Goal: Task Accomplishment & Management: Manage account settings

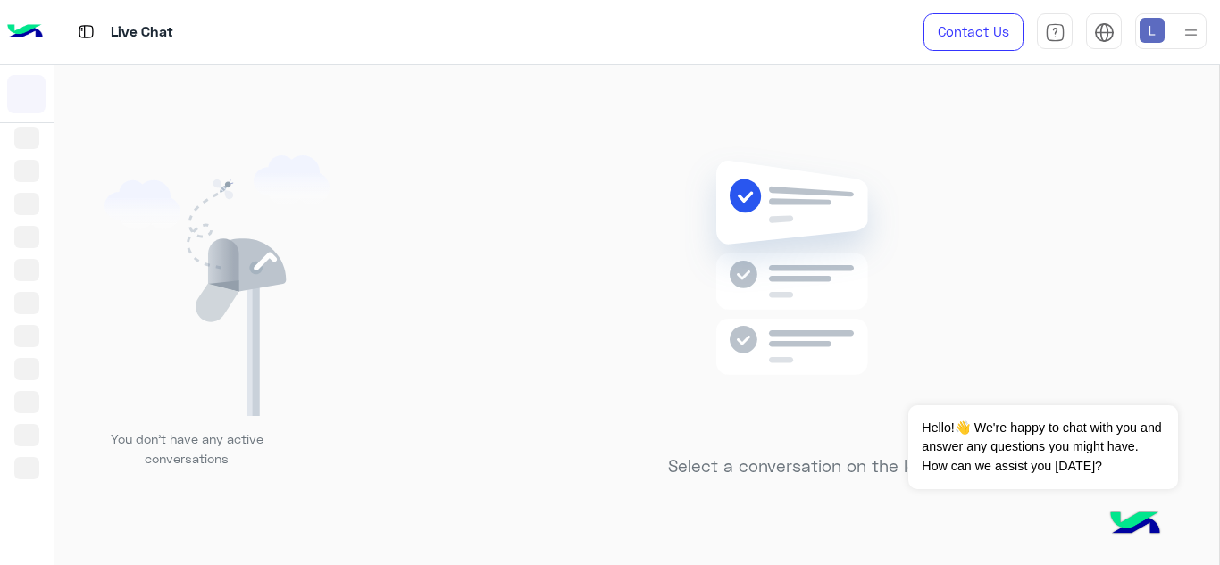
click at [1191, 34] on img at bounding box center [1191, 32] width 22 height 22
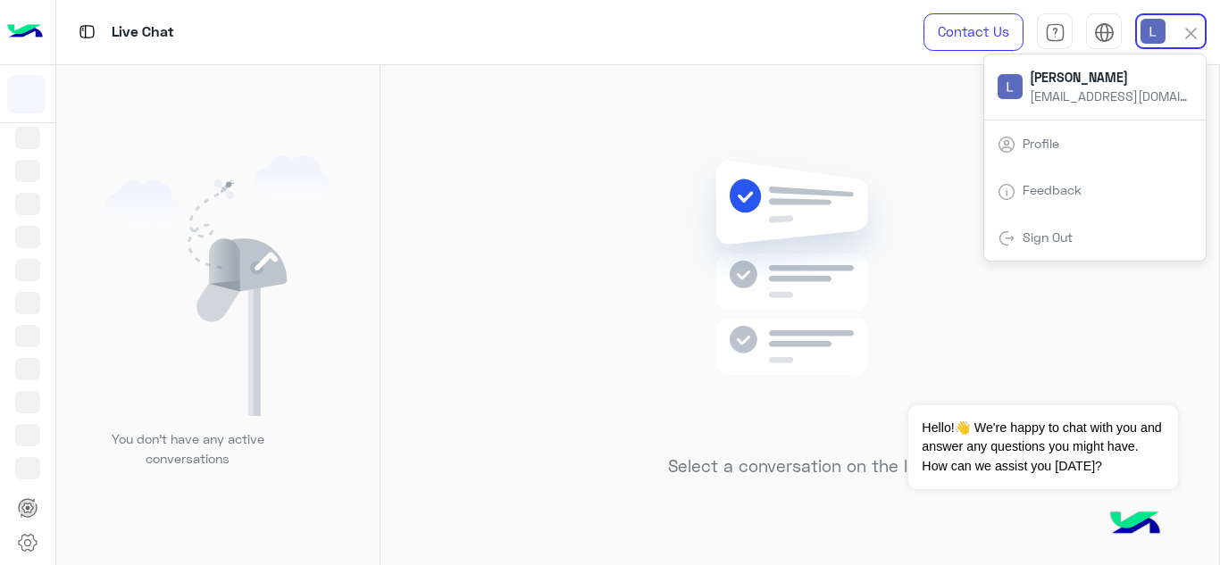
click at [1104, 324] on div "Select a conversation on the left" at bounding box center [799, 318] width 838 height 507
click at [1181, 38] on img at bounding box center [1191, 32] width 22 height 22
click at [1059, 149] on link "Profile" at bounding box center [1040, 143] width 37 height 15
click at [203, 326] on img at bounding box center [217, 285] width 225 height 261
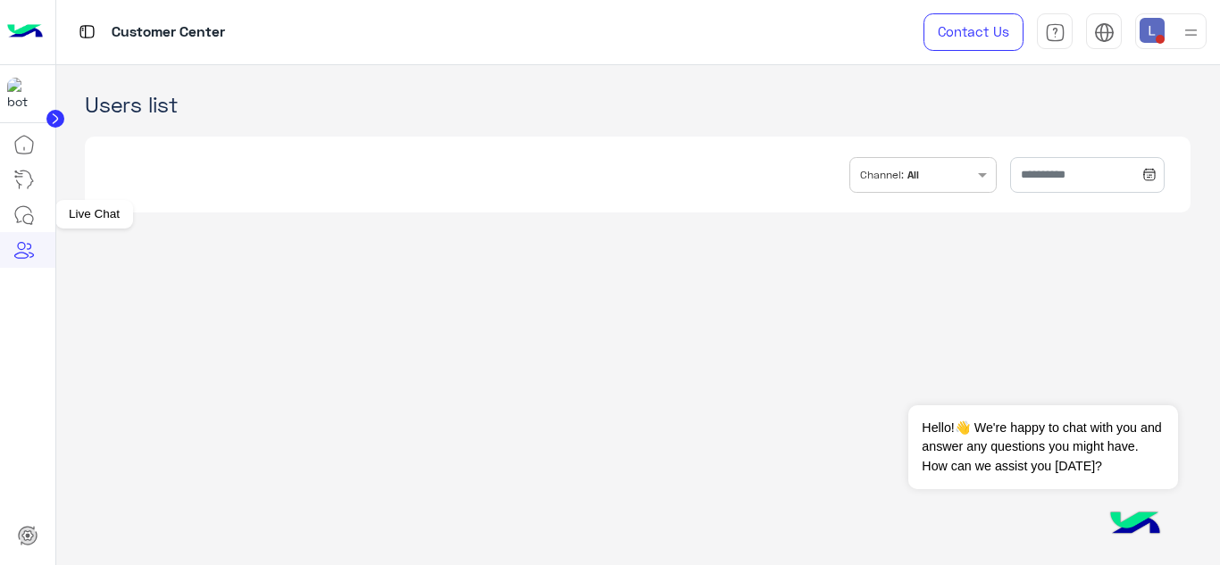
click at [28, 206] on icon at bounding box center [23, 214] width 21 height 21
click at [23, 213] on icon at bounding box center [23, 214] width 21 height 21
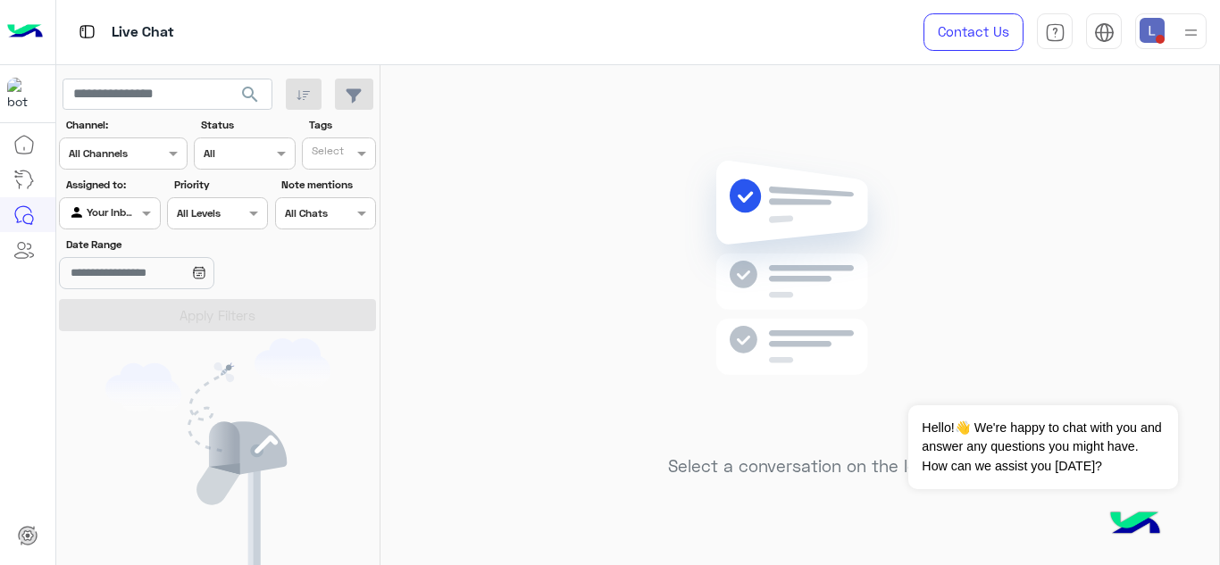
click at [1199, 20] on div at bounding box center [1191, 31] width 22 height 34
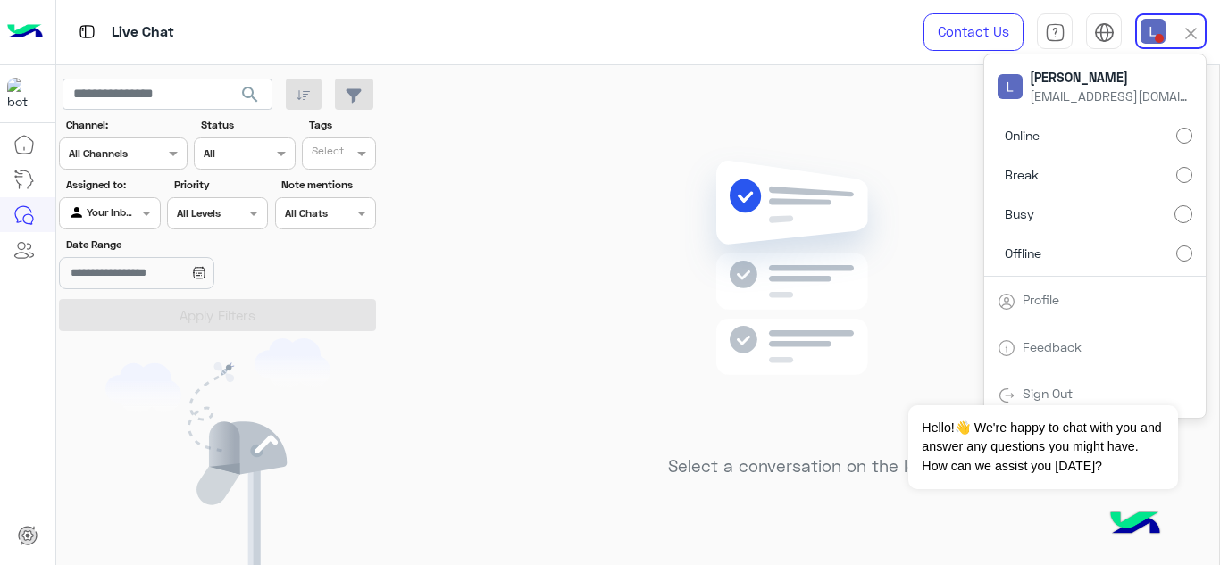
click at [1114, 123] on label "Online" at bounding box center [1094, 136] width 195 height 32
click at [916, 196] on img at bounding box center [800, 294] width 258 height 296
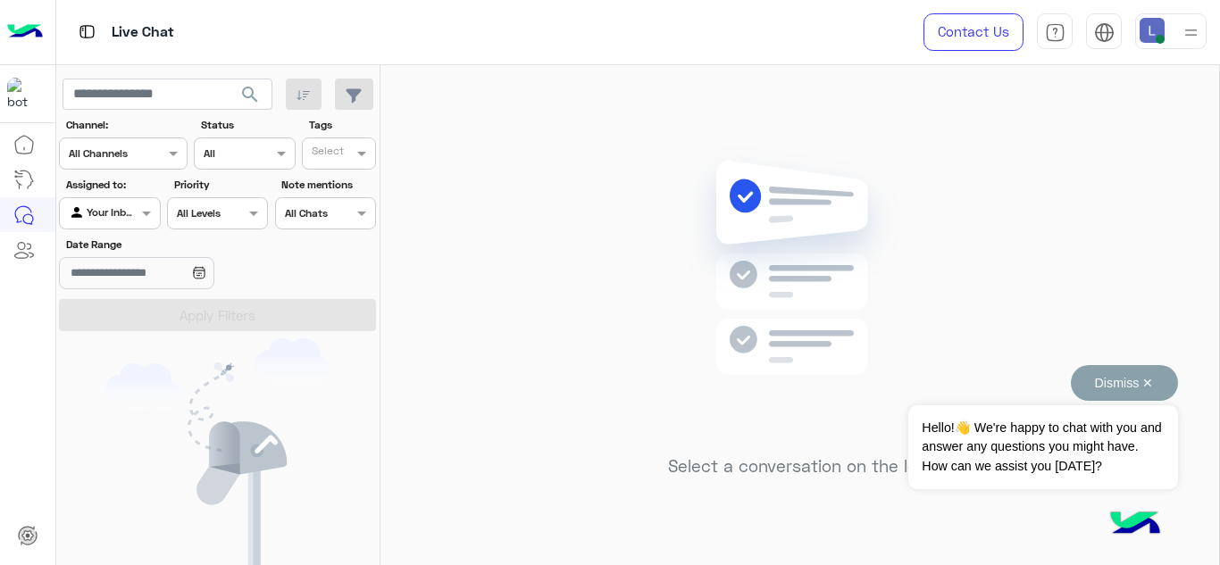
click at [1146, 381] on button "Dismiss ✕" at bounding box center [1124, 383] width 107 height 36
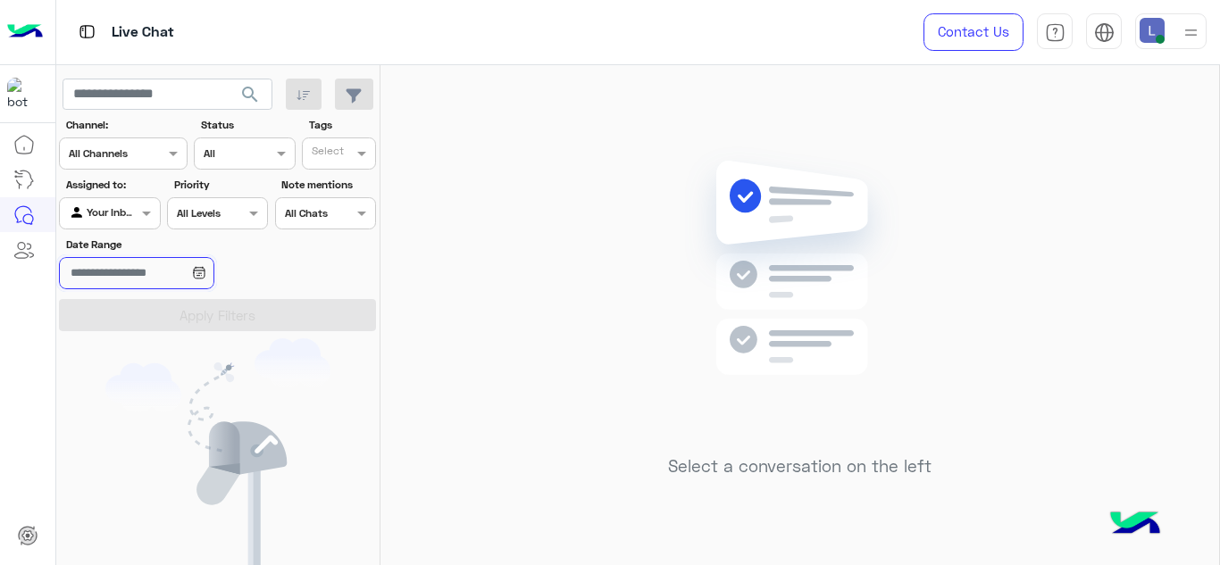
click at [211, 258] on input "Date Range" at bounding box center [136, 273] width 154 height 32
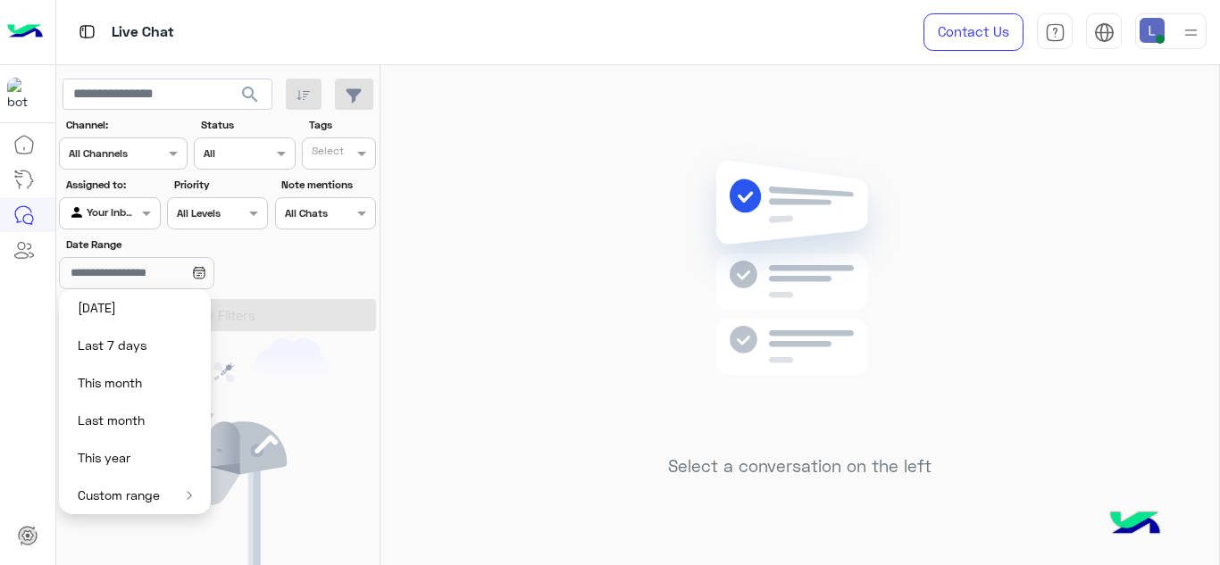
click at [454, 190] on div "Select a conversation on the left" at bounding box center [799, 318] width 838 height 507
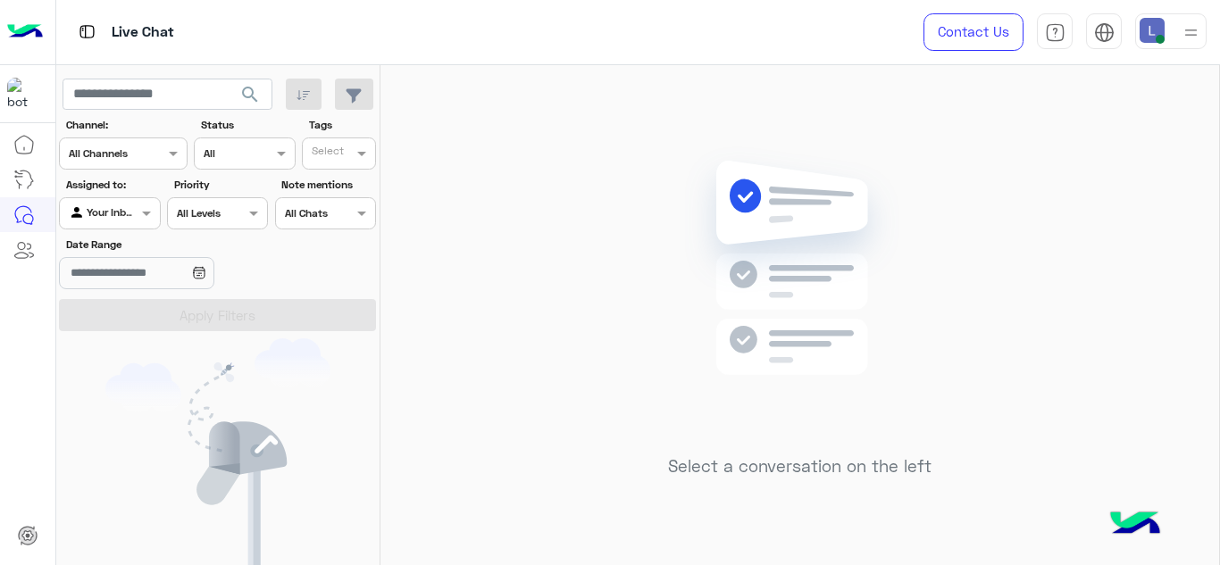
click at [191, 401] on img at bounding box center [217, 468] width 225 height 261
click at [1202, 30] on img at bounding box center [1191, 32] width 22 height 22
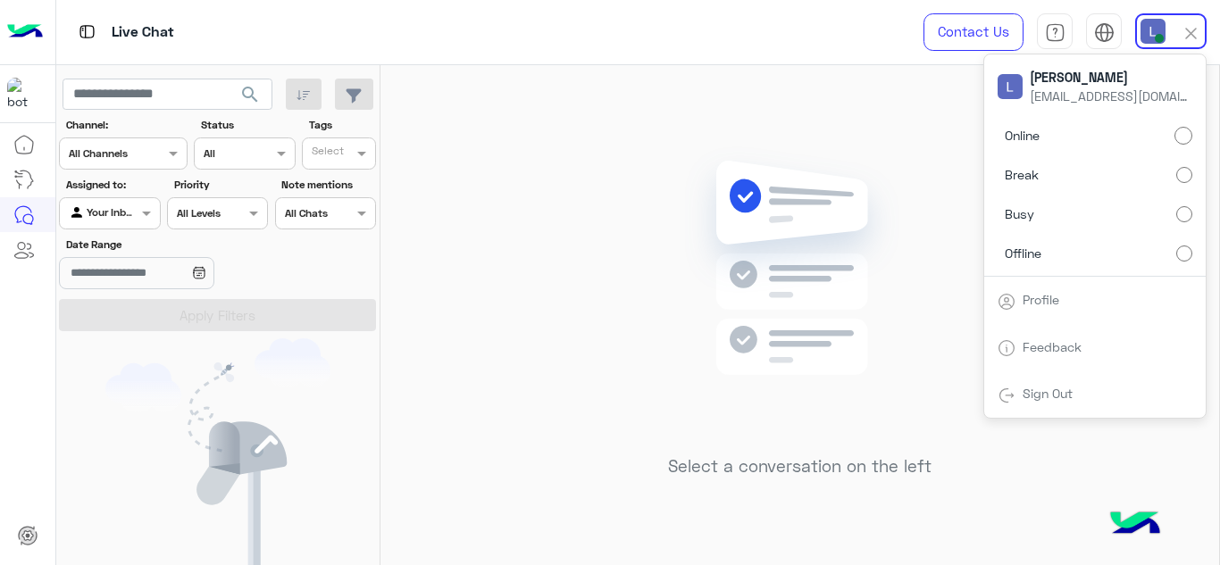
click at [1123, 179] on label "Break" at bounding box center [1094, 175] width 195 height 32
click at [925, 201] on img at bounding box center [800, 294] width 258 height 296
